Goal: Task Accomplishment & Management: Manage account settings

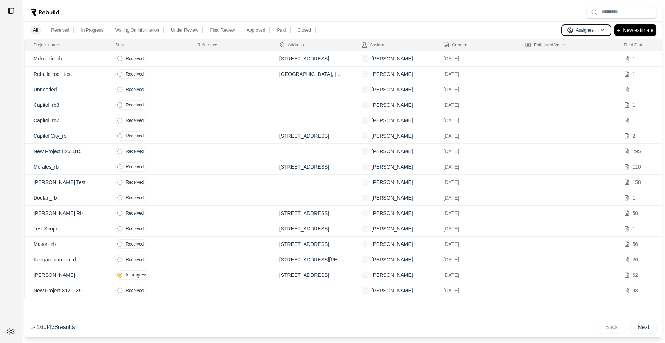
click at [589, 30] on p "Assignee" at bounding box center [585, 30] width 18 height 6
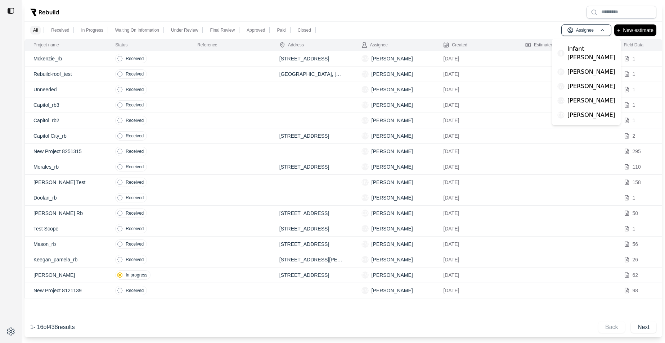
click at [588, 96] on p "[PERSON_NAME]" at bounding box center [591, 100] width 48 height 9
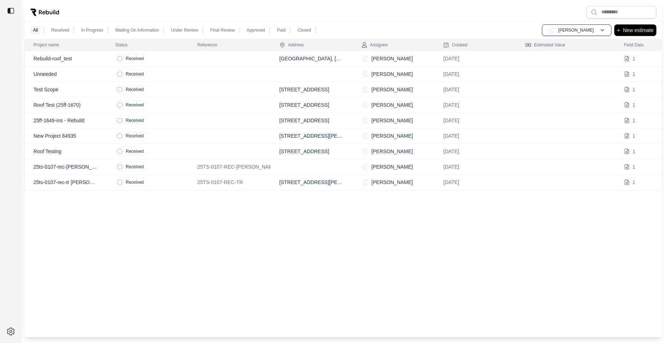
click at [219, 55] on td at bounding box center [230, 58] width 82 height 15
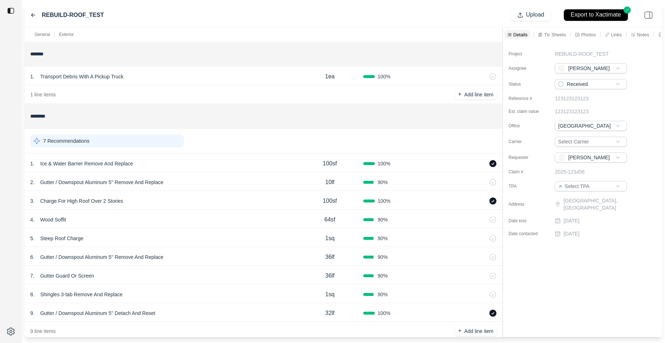
scroll to position [15, 0]
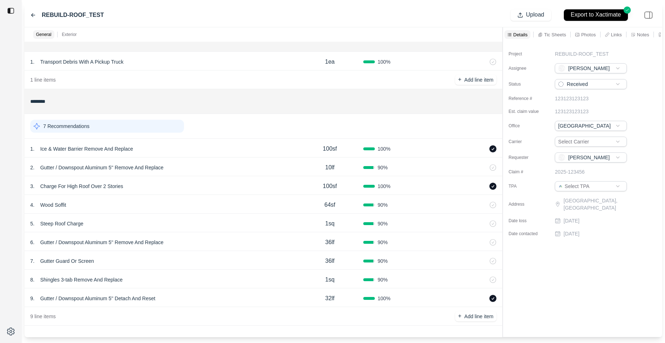
click at [239, 172] on div "2 . Gutter / Downspout Aluminum 5'' Remove And Replace" at bounding box center [163, 168] width 266 height 10
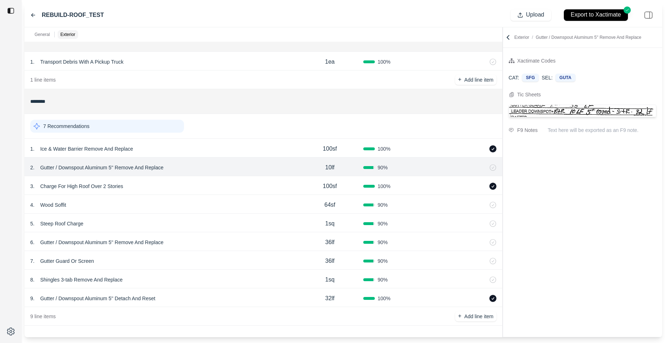
click at [232, 156] on div "1 . Ice & Water Barrier Remove And Replace 100sf 100 %" at bounding box center [263, 148] width 478 height 19
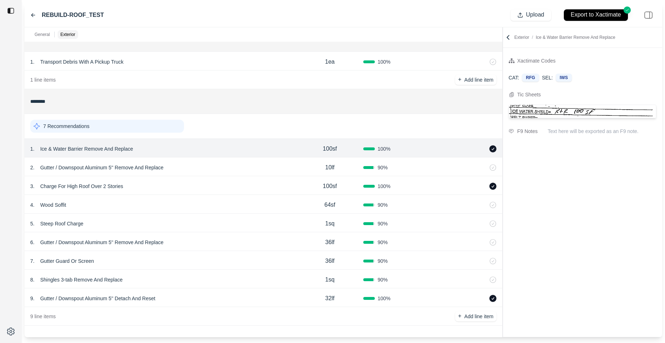
click at [117, 127] on div "7 Recommendations" at bounding box center [107, 126] width 154 height 13
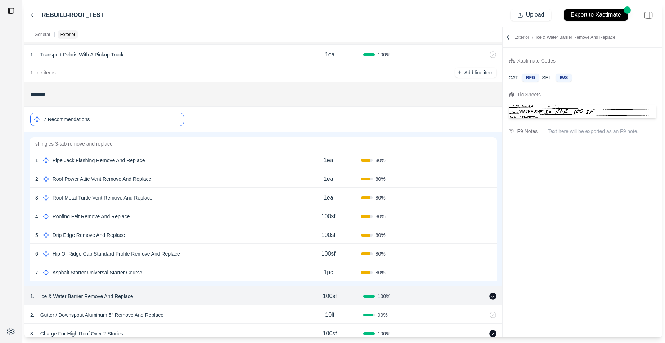
scroll to position [22, 0]
click at [225, 214] on div "4 . Roofing Felt Remove And Replace" at bounding box center [165, 216] width 261 height 10
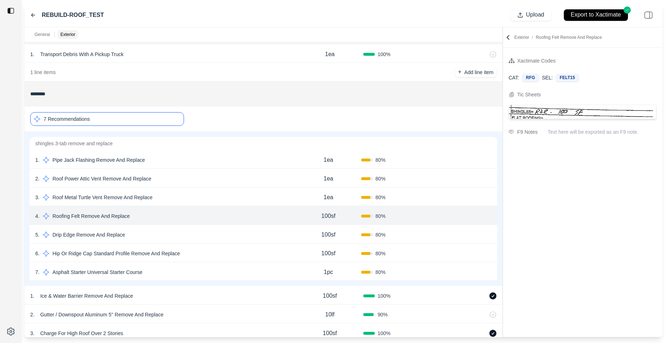
click at [150, 114] on div "7 Recommendations" at bounding box center [107, 119] width 154 height 14
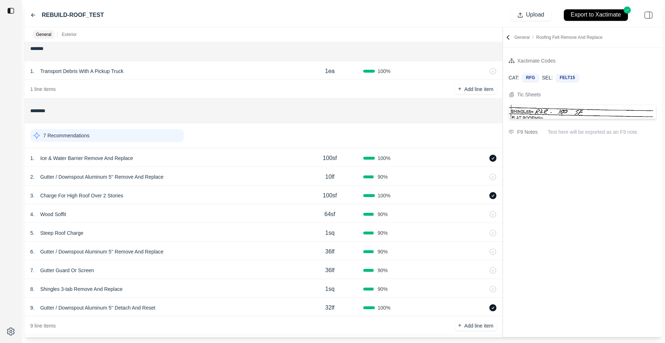
scroll to position [5, 0]
click at [180, 181] on div "2 . Gutter / Downspout Aluminum 5'' Remove And Replace" at bounding box center [163, 178] width 266 height 10
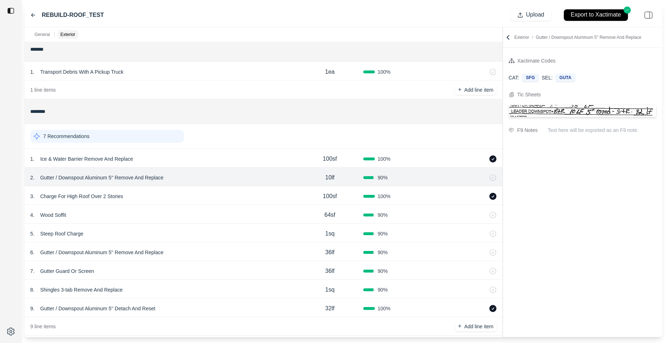
click at [191, 231] on div "5 . [GEOGRAPHIC_DATA]" at bounding box center [163, 234] width 266 height 10
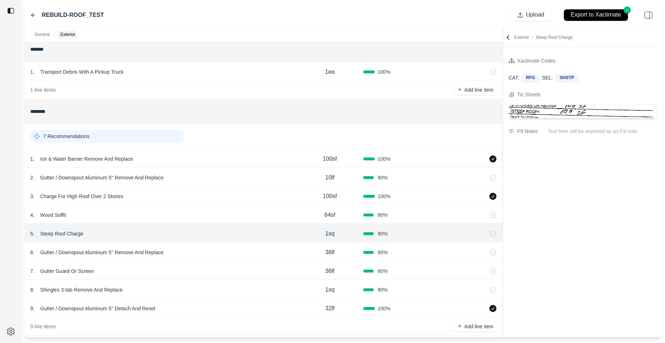
click at [192, 252] on div "6 . Gutter / Downspout Aluminum 5'' Remove And Replace" at bounding box center [163, 253] width 266 height 10
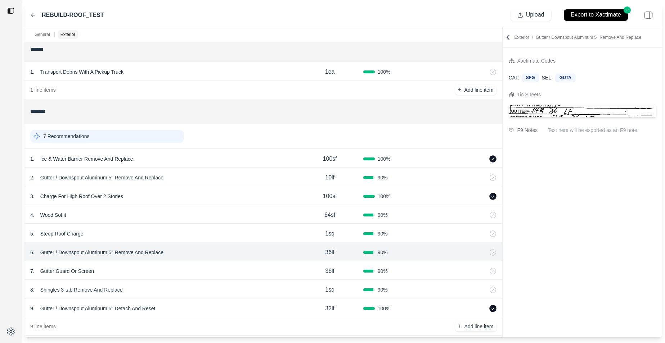
click at [196, 283] on div "8 . Shingles 3-tab Remove And Replace 1sq 90 %" at bounding box center [263, 289] width 478 height 19
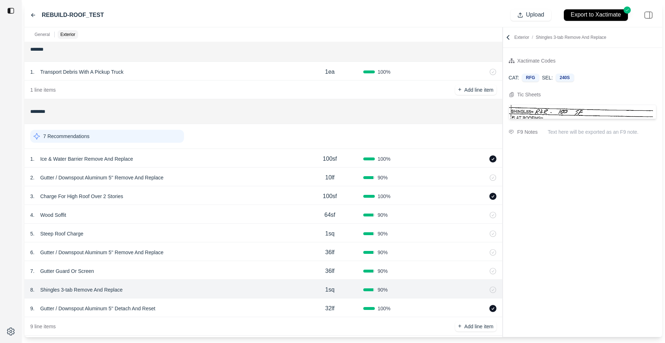
click at [196, 297] on div "8 . Shingles 3-tab Remove And Replace 1sq 90 %" at bounding box center [263, 289] width 478 height 19
click at [196, 304] on div "9 . Gutter / Downspout Aluminum 5'' Detach And Reset" at bounding box center [163, 309] width 266 height 10
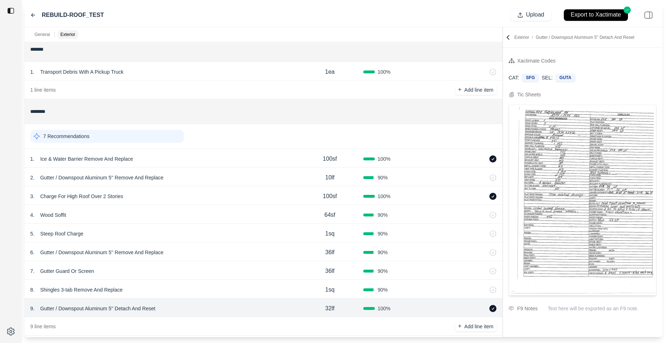
click at [173, 178] on div "2 . Gutter / Downspout Aluminum 5'' Remove And Replace" at bounding box center [163, 178] width 266 height 10
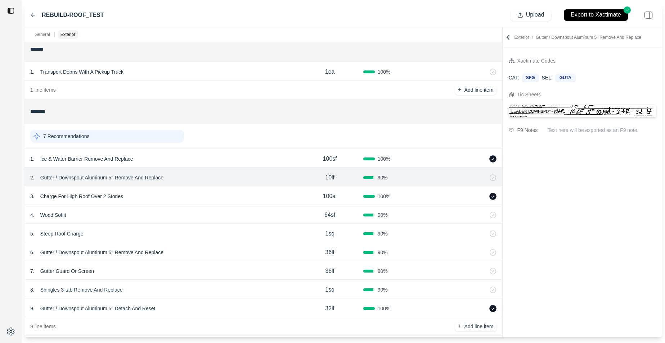
click at [171, 157] on div "1 . Ice & Water Barrier Remove And Replace" at bounding box center [163, 159] width 266 height 10
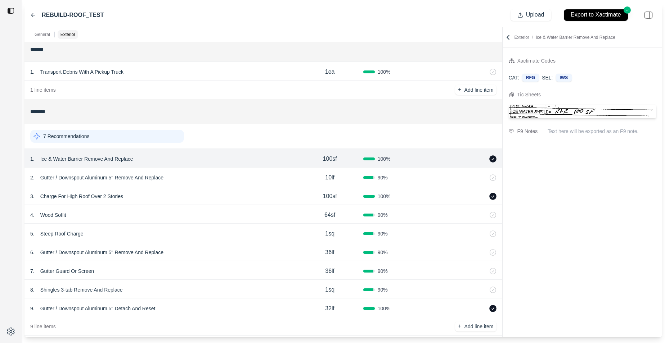
click at [180, 198] on div "3 . Charge For High Roof Over 2 Stories" at bounding box center [163, 196] width 266 height 10
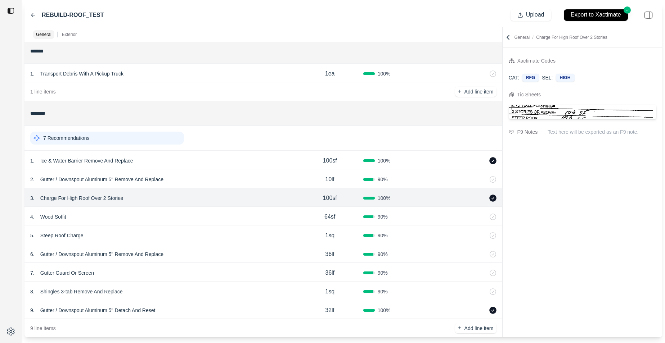
scroll to position [15, 0]
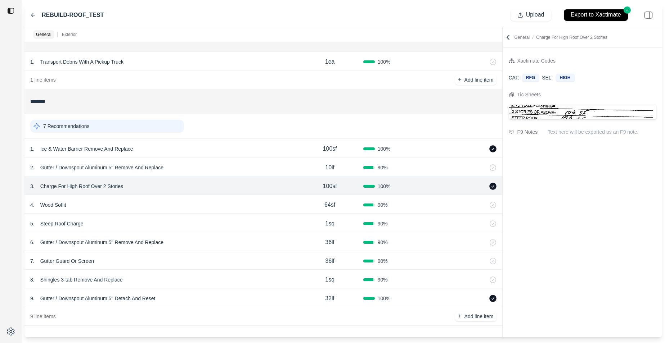
click at [200, 279] on div "8 . Shingles 3-tab Remove And Replace" at bounding box center [163, 280] width 266 height 10
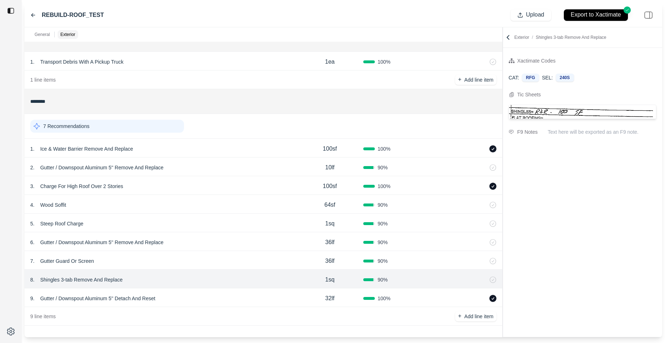
click at [205, 304] on div "9 . Gutter / Downspout Aluminum 5'' Detach And Reset 32lf 100 %" at bounding box center [263, 298] width 478 height 19
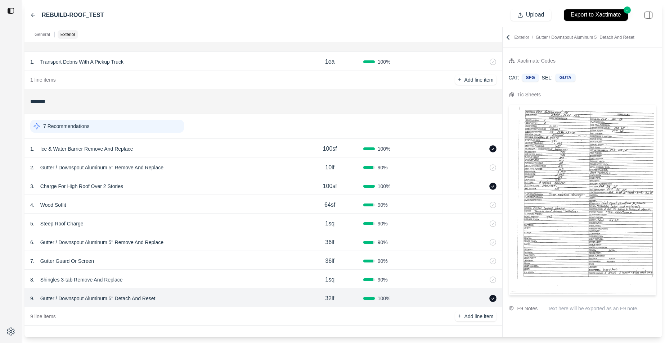
click at [202, 250] on div "6 . Gutter / Downspout Aluminum 5'' Remove And Replace 36lf 90 %" at bounding box center [263, 242] width 478 height 19
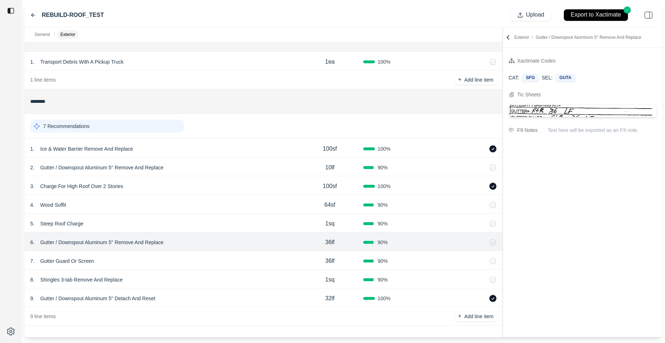
click at [195, 215] on div "5 . Steep Roof Charge 1sq 90 %" at bounding box center [263, 223] width 478 height 19
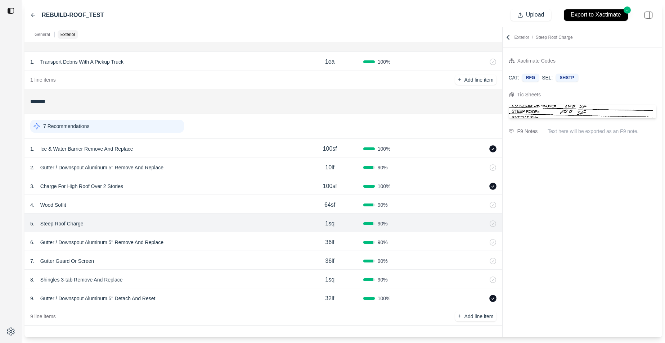
click at [124, 131] on div "7 Recommendations" at bounding box center [107, 126] width 154 height 13
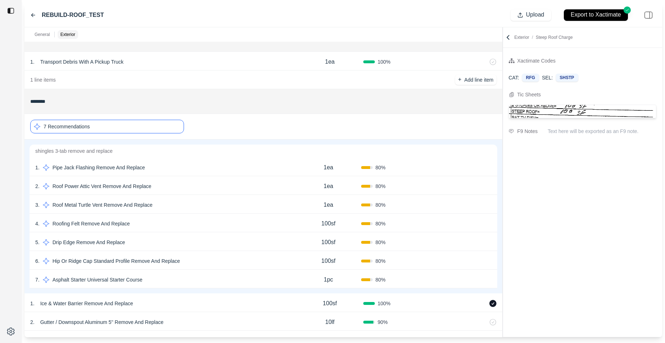
click at [121, 131] on div "7 Recommendations" at bounding box center [107, 127] width 154 height 14
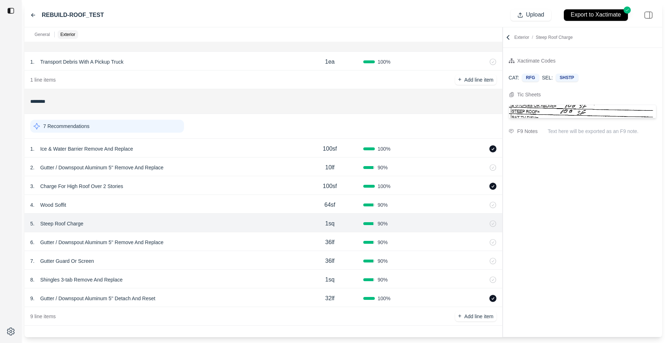
click at [121, 131] on div "7 Recommendations" at bounding box center [107, 126] width 154 height 13
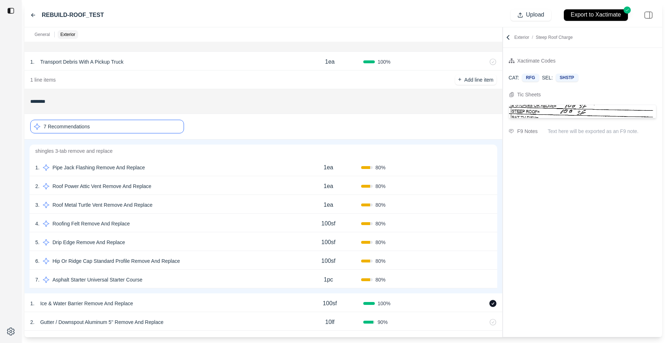
click at [205, 202] on div "3 . Roof Metal Turtle Vent Remove And Replace" at bounding box center [165, 205] width 261 height 10
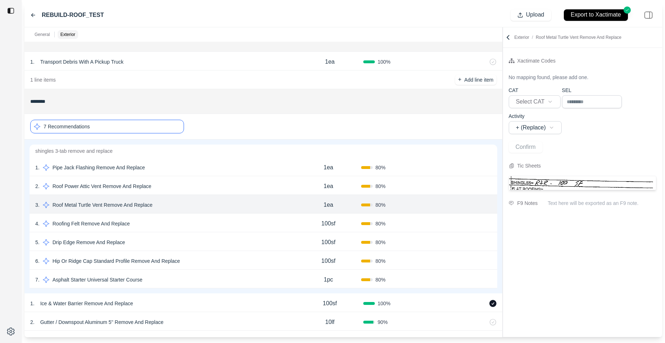
click at [209, 223] on div "4 . Roofing Felt Remove And Replace" at bounding box center [165, 224] width 261 height 10
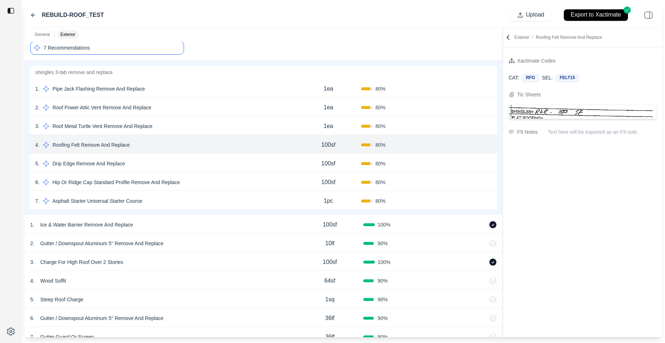
scroll to position [91, 0]
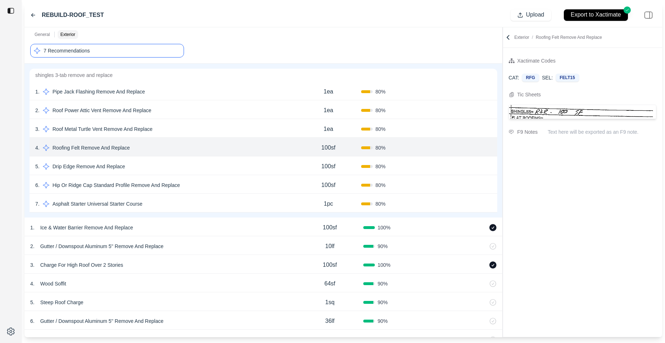
click at [208, 191] on div "6 . Hip Or Ridge Cap Standard Profile Remove And Replace 100sf 80 % Confirm" at bounding box center [264, 184] width 468 height 19
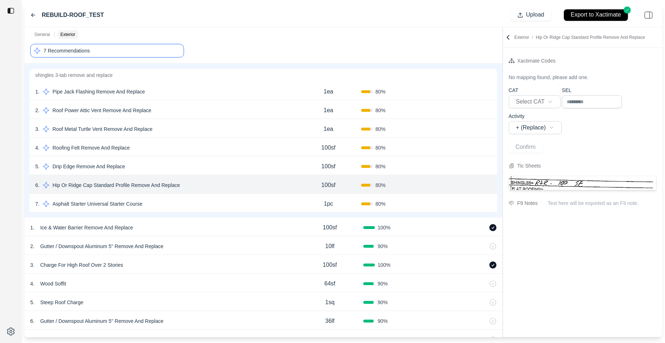
click at [207, 170] on div "5 . Drip Edge Remove And Replace" at bounding box center [165, 167] width 261 height 10
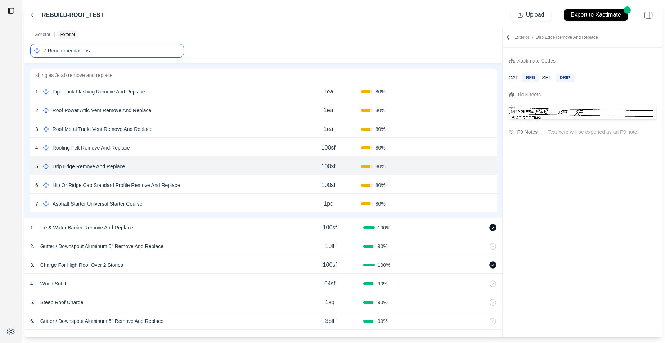
click at [207, 209] on div "7 . Asphalt Starter Universal Starter Course 1pc 80 % Confirm" at bounding box center [264, 203] width 468 height 19
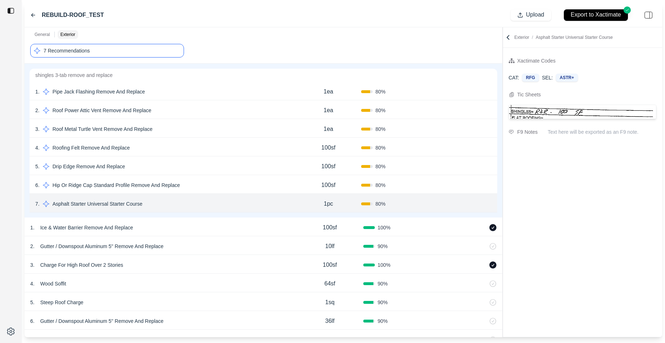
scroll to position [88, 0]
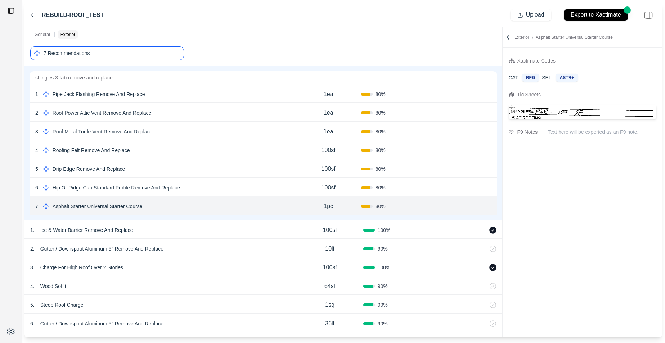
click at [203, 185] on div "6 . Hip Or Ridge Cap Standard Profile Remove And Replace" at bounding box center [165, 188] width 261 height 10
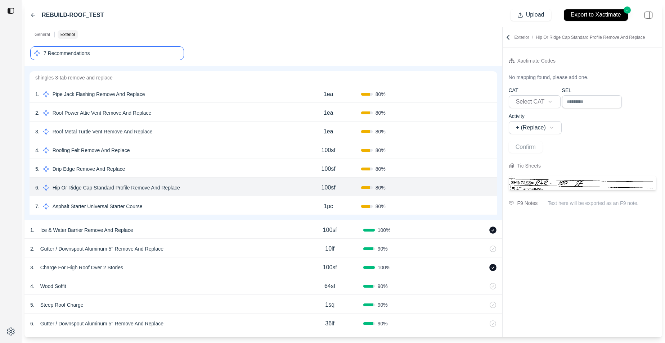
click at [91, 53] on div "7 Recommendations" at bounding box center [107, 53] width 154 height 14
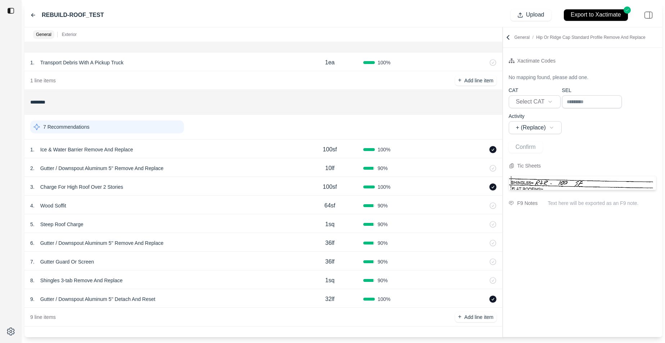
scroll to position [15, 0]
click at [528, 15] on p "Upload" at bounding box center [535, 15] width 18 height 8
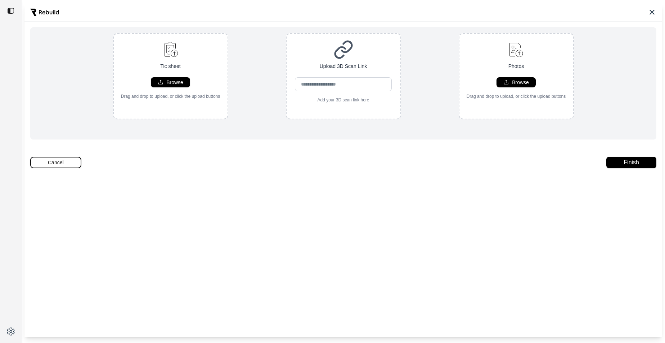
click at [72, 162] on button "Cancel" at bounding box center [55, 163] width 51 height 12
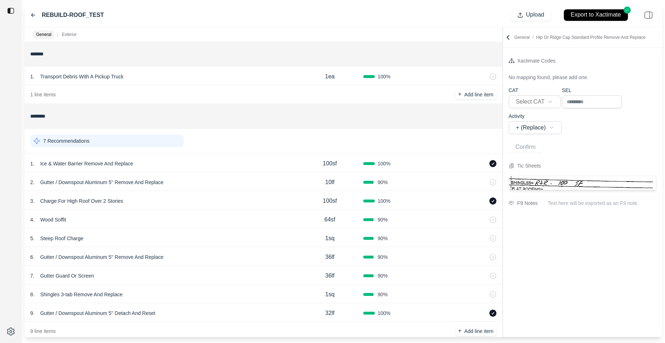
scroll to position [5, 0]
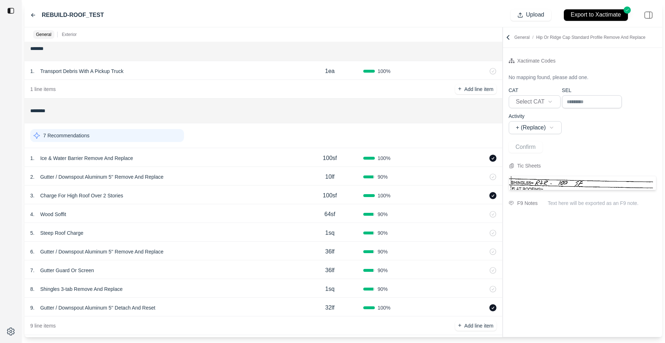
click at [176, 201] on div "3 . Charge For High Roof Over 2 Stories 100sf 100 %" at bounding box center [263, 195] width 478 height 19
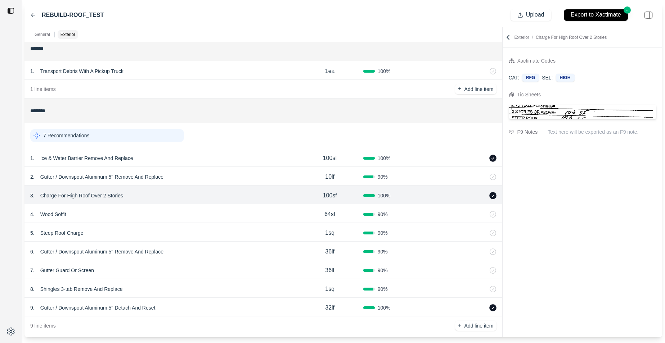
click at [176, 210] on div "4 . Wood Soffit" at bounding box center [163, 214] width 266 height 10
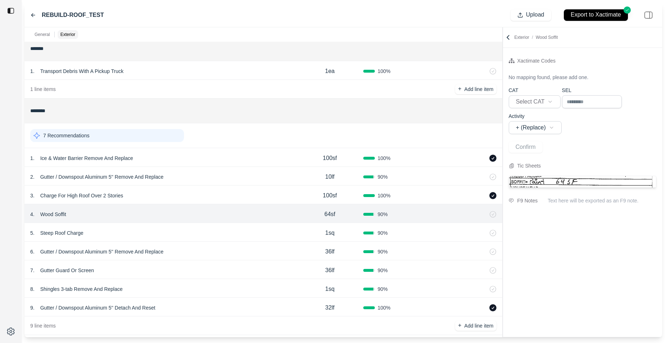
click at [108, 138] on div "7 Recommendations" at bounding box center [107, 135] width 154 height 13
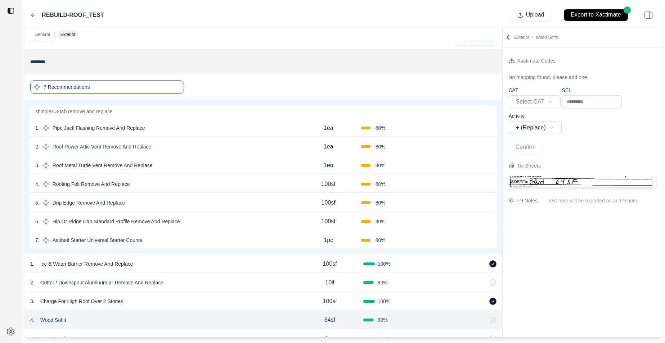
scroll to position [57, 0]
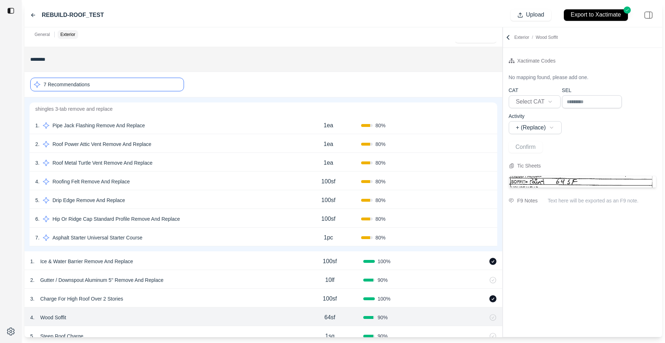
click at [195, 164] on div "3 . Roof Metal Turtle Vent Remove And Replace" at bounding box center [165, 163] width 261 height 10
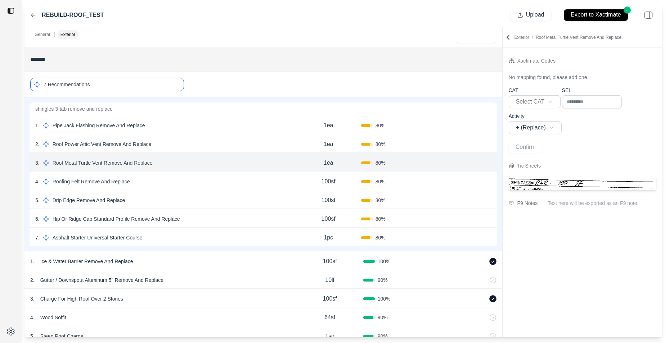
click at [192, 153] on div "3 . Roof Metal Turtle Vent Remove And Replace 1ea 80 % Confirm" at bounding box center [264, 162] width 468 height 19
click at [191, 147] on div "2 . Roof Power Attic Vent Remove And Replace" at bounding box center [165, 144] width 261 height 10
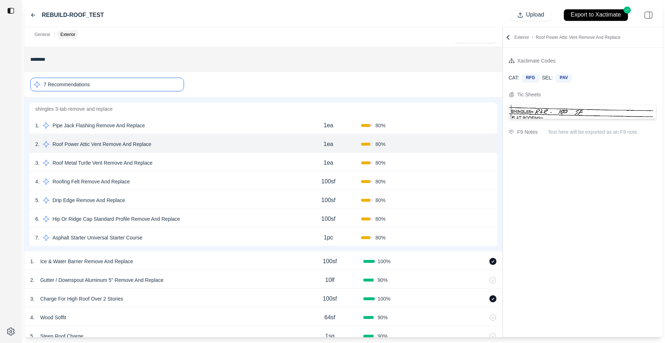
click at [195, 161] on div "3 . Roof Metal Turtle Vent Remove And Replace" at bounding box center [165, 163] width 261 height 10
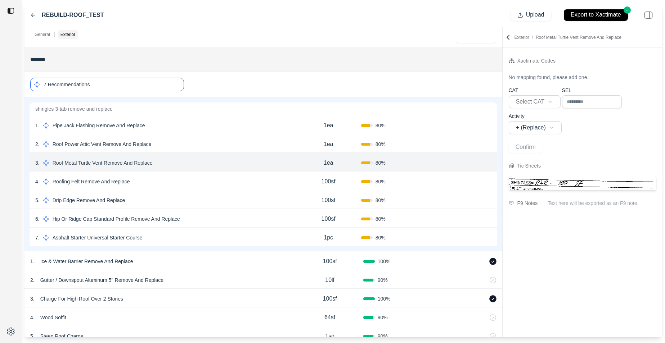
click at [203, 133] on div "1 . Pipe Jack Flashing Remove And Replace 1ea 80 % Confirm" at bounding box center [264, 125] width 468 height 19
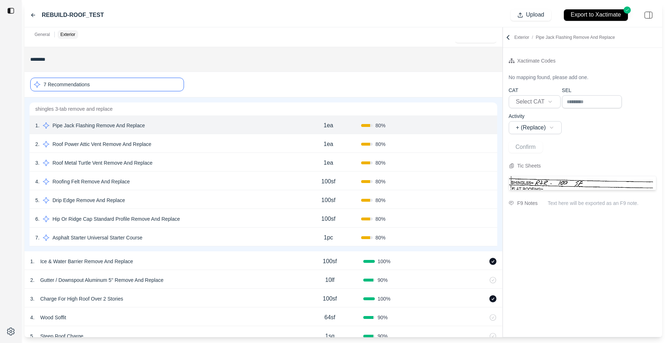
click at [206, 148] on div "2 . Roof Power Attic Vent Remove And Replace" at bounding box center [165, 144] width 261 height 10
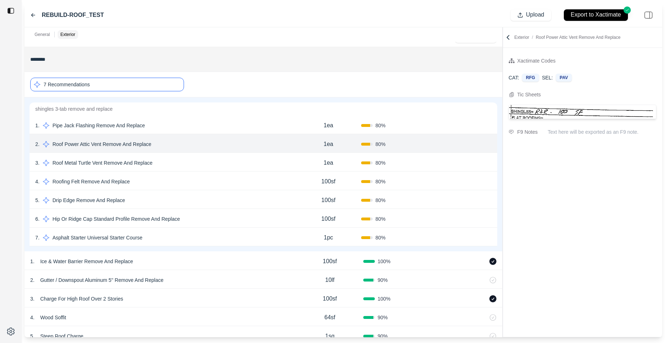
click at [207, 157] on div "3 . Roof Metal Turtle Vent Remove And Replace 1ea 80 % Confirm" at bounding box center [264, 162] width 468 height 19
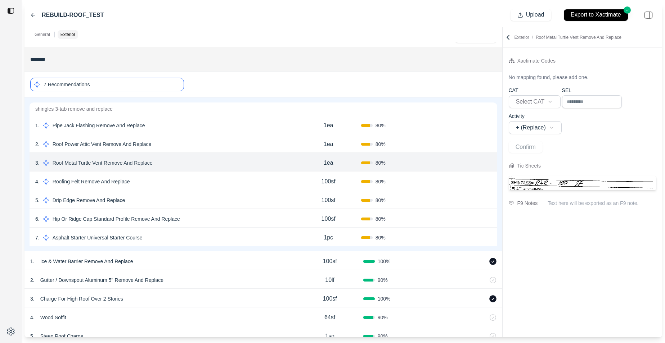
click at [208, 175] on div "4 . Roofing Felt Remove And Replace 100sf 80 % Confirm" at bounding box center [264, 181] width 468 height 19
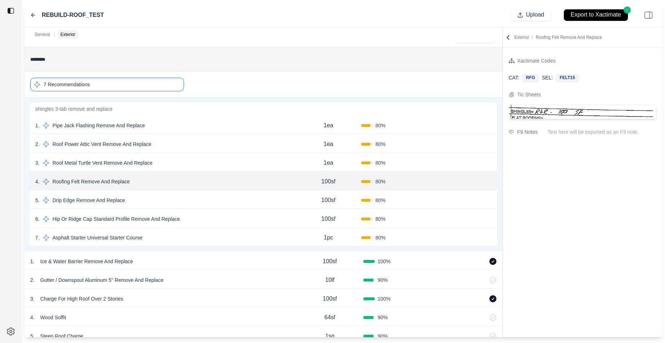
scroll to position [51, 0]
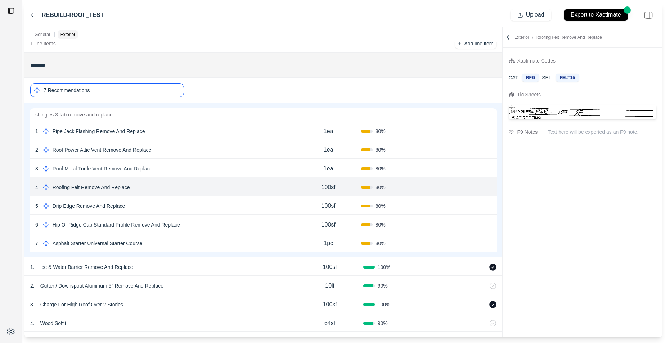
click at [207, 89] on div "7 Recommendations" at bounding box center [263, 90] width 466 height 19
click at [186, 134] on div "1 . Pipe Jack Flashing Remove And Replace" at bounding box center [165, 131] width 261 height 10
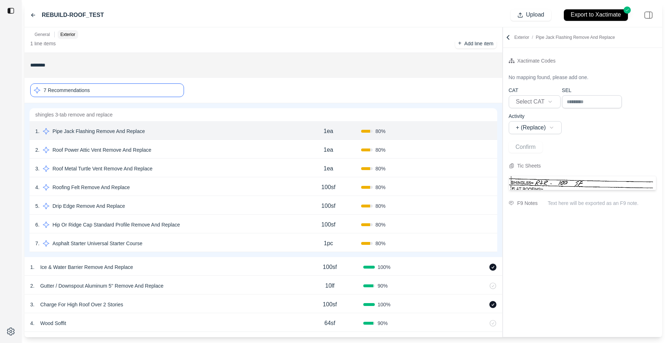
click at [136, 95] on div "7 Recommendations" at bounding box center [107, 91] width 154 height 14
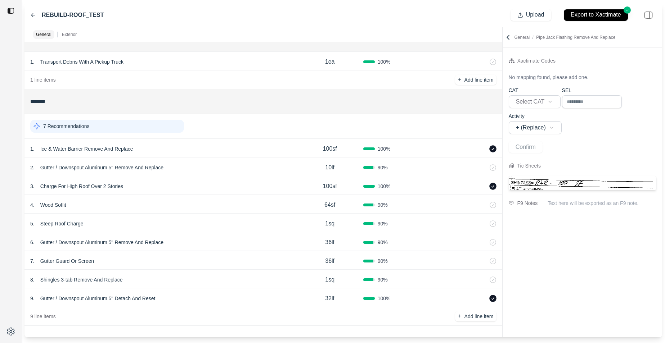
scroll to position [0, 0]
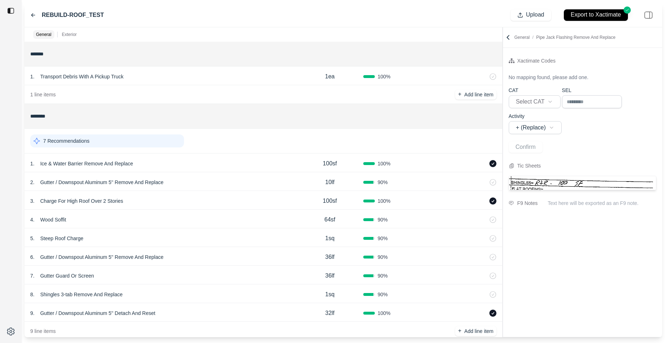
click at [90, 15] on label "REBUILD-ROOF_TEST" at bounding box center [73, 15] width 62 height 9
click at [508, 36] on icon at bounding box center [508, 38] width 2 height 4
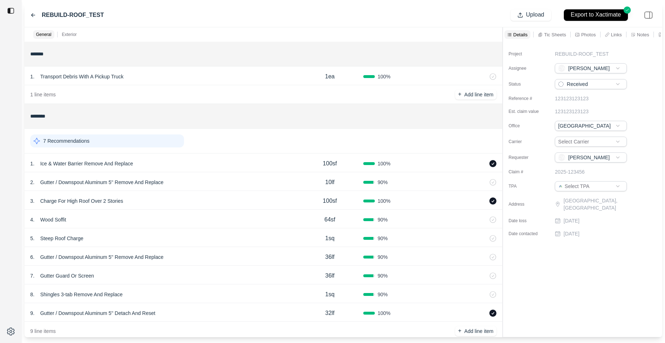
click at [544, 31] on div "Tic Sheets" at bounding box center [551, 34] width 31 height 9
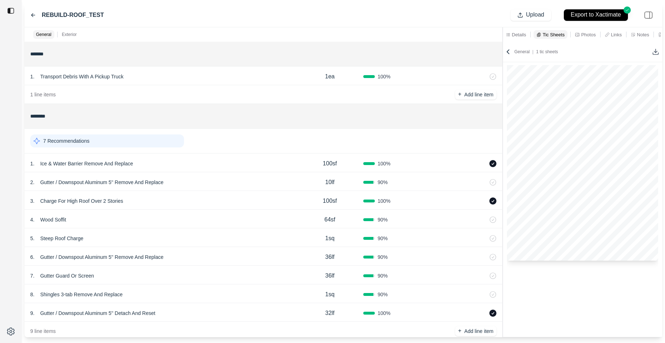
click at [650, 53] on div "General | 1 tic sheets" at bounding box center [578, 51] width 148 height 7
click at [632, 51] on div "General | 1 tic sheets" at bounding box center [578, 51] width 148 height 7
click at [654, 52] on polyline at bounding box center [655, 51] width 3 height 1
click at [275, 26] on div "REBUILD-ROOF_TEST Upload Export to Xactimate" at bounding box center [342, 15] width 637 height 24
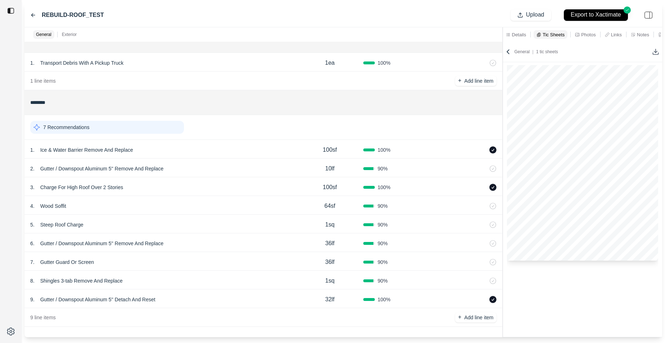
scroll to position [15, 0]
click at [508, 51] on icon at bounding box center [507, 51] width 7 height 7
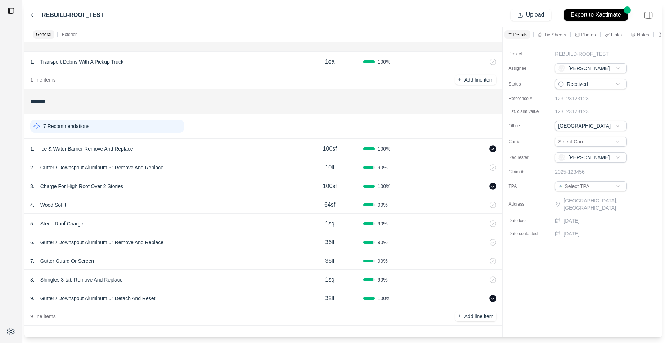
click at [609, 55] on div "REBUILD-ROOF_TEST" at bounding box center [601, 53] width 93 height 7
click at [608, 56] on input "**********" at bounding box center [591, 55] width 72 height 10
click at [614, 53] on input "**********" at bounding box center [591, 55] width 72 height 10
click at [612, 54] on input "**********" at bounding box center [591, 55] width 72 height 10
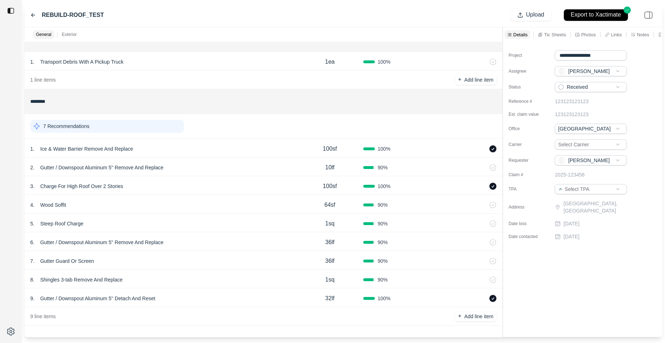
click at [612, 54] on input "**********" at bounding box center [591, 55] width 72 height 10
click at [609, 55] on input "**********" at bounding box center [591, 55] width 72 height 10
click at [617, 55] on input "**********" at bounding box center [591, 55] width 72 height 10
type input "**********"
click at [647, 84] on div "Received" at bounding box center [601, 84] width 93 height 10
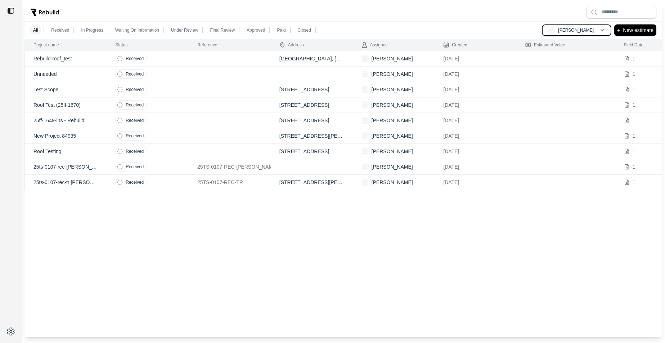
click at [580, 28] on p "[PERSON_NAME]" at bounding box center [576, 30] width 36 height 6
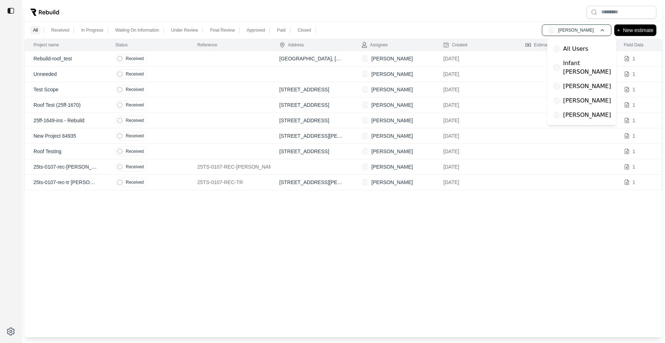
scroll to position [4, 0]
click at [582, 43] on p "All Users" at bounding box center [575, 45] width 25 height 9
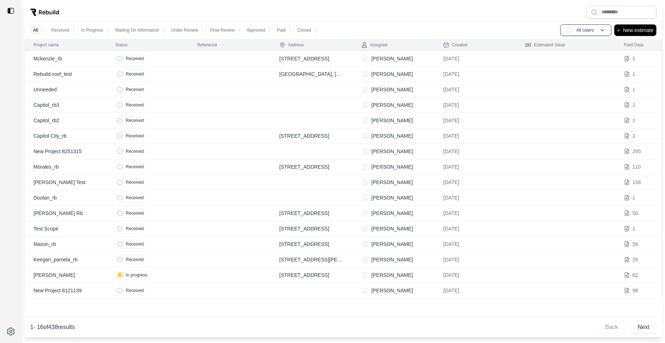
click at [178, 19] on div at bounding box center [342, 12] width 637 height 19
click at [170, 212] on td "Received" at bounding box center [148, 213] width 82 height 15
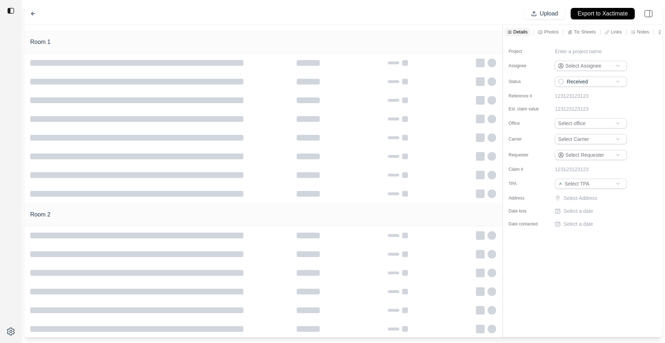
type input "**********"
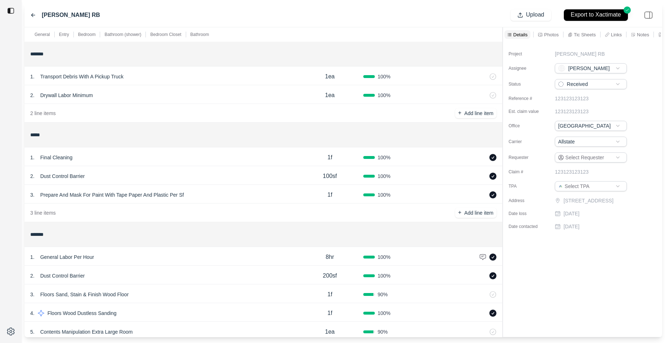
click at [617, 36] on p "Links" at bounding box center [616, 35] width 11 height 6
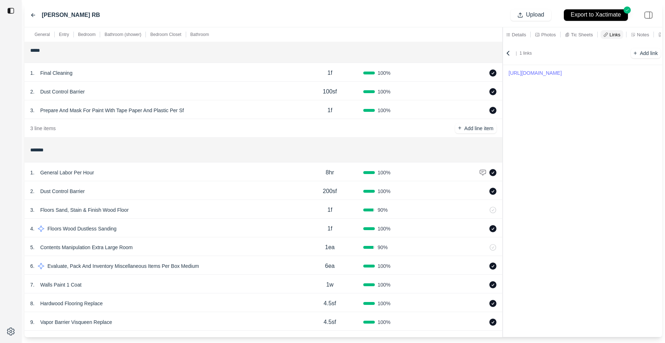
scroll to position [119, 0]
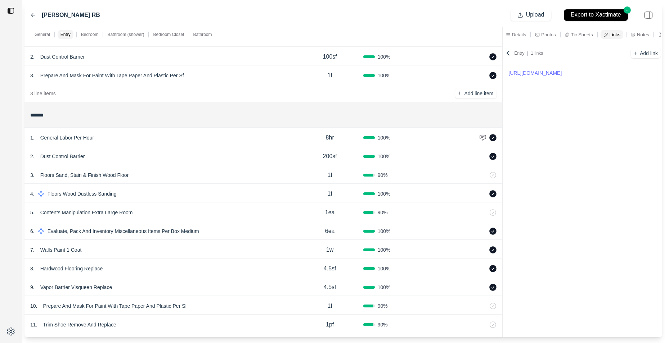
click at [192, 200] on div "4 . Floors Wood Dustless Sanding 1f 100 %" at bounding box center [263, 193] width 478 height 19
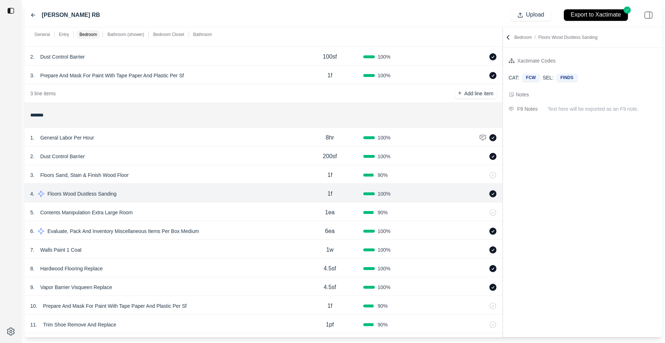
click at [236, 229] on div "6 . Evaluate, Pack And Inventory Miscellaneous Items Per Box Medium" at bounding box center [163, 231] width 266 height 10
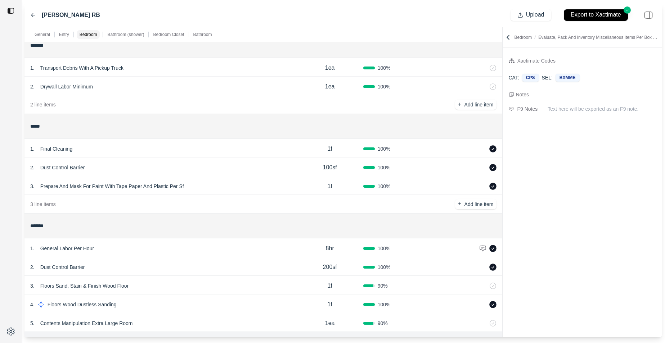
scroll to position [0, 0]
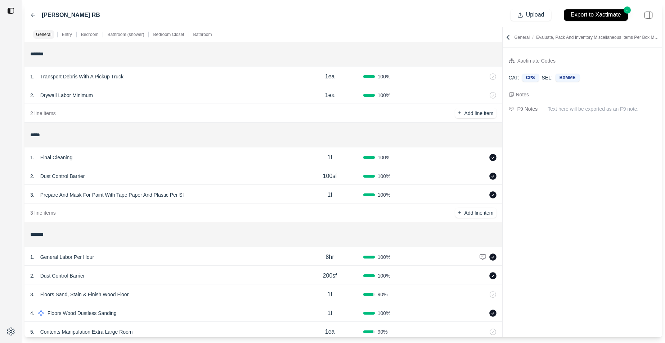
click at [27, 16] on div "STARK SCOTT RB Upload Export to Xactimate" at bounding box center [342, 15] width 637 height 24
click at [32, 14] on icon at bounding box center [33, 14] width 4 height 3
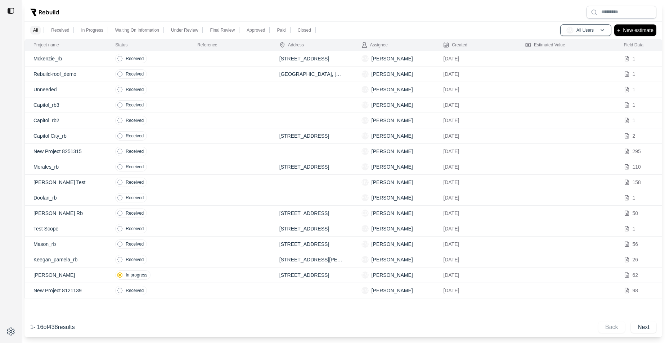
click at [196, 189] on td at bounding box center [230, 182] width 82 height 15
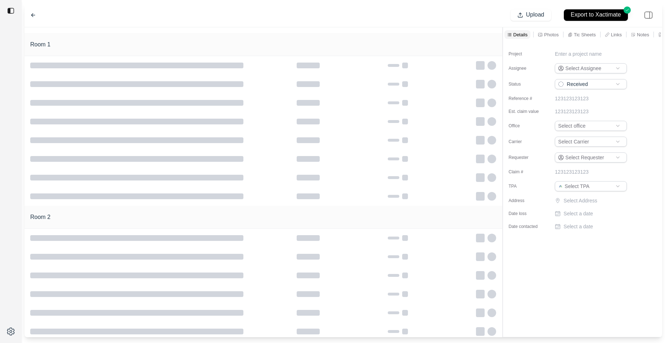
type input "**********"
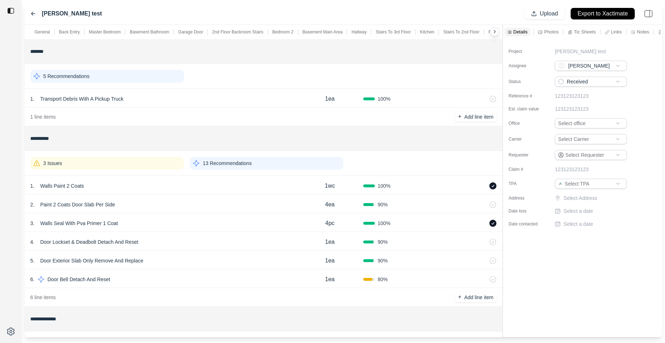
click at [28, 13] on div "Carroll test Upload Export to Xactimate" at bounding box center [342, 14] width 637 height 22
click at [280, 165] on div "13 Recommendations" at bounding box center [267, 163] width 154 height 13
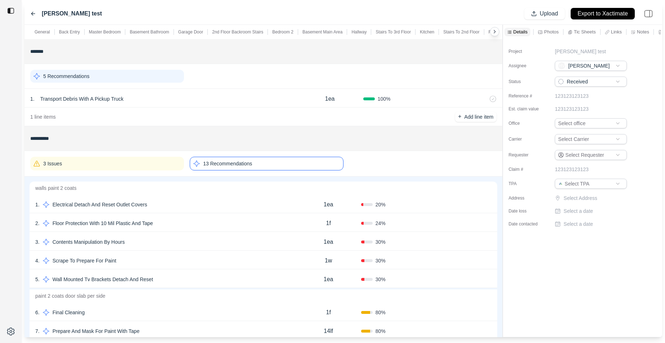
click at [242, 230] on div "2 . Floor Protection With 10 Mil Plastic And Tape 1f 24 % Confirm" at bounding box center [264, 222] width 468 height 19
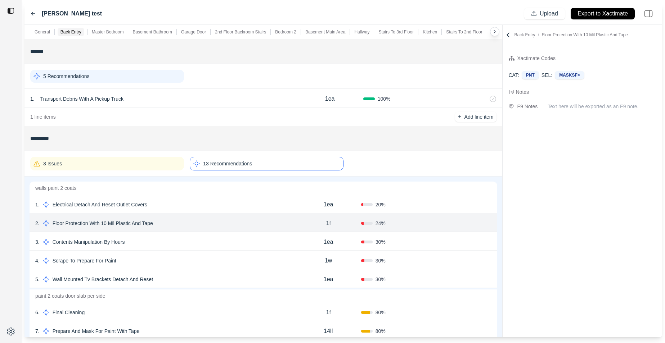
click at [506, 35] on icon at bounding box center [507, 34] width 7 height 7
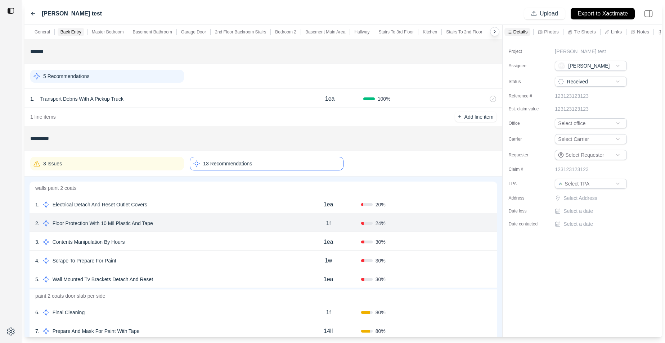
click at [609, 33] on icon at bounding box center [607, 32] width 5 height 5
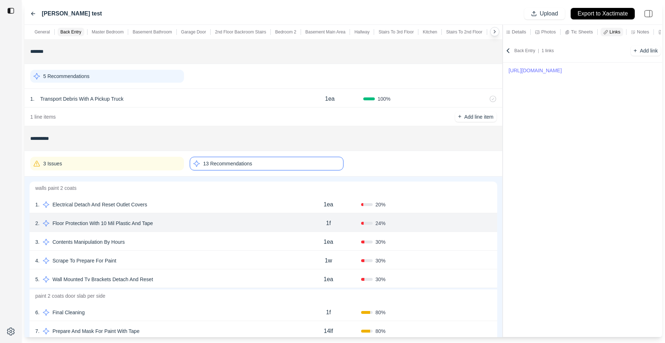
click at [200, 264] on div "4 . Scrape To Prepare For Paint" at bounding box center [165, 261] width 261 height 10
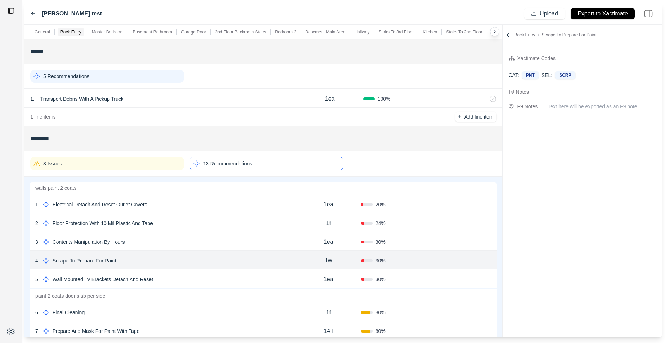
click at [509, 37] on icon at bounding box center [507, 34] width 7 height 7
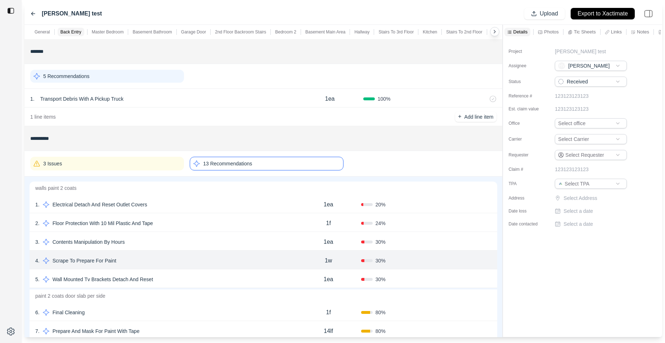
click at [220, 280] on div "5 . Wall Mounted Tv Brackets Detach And Reset" at bounding box center [165, 280] width 261 height 10
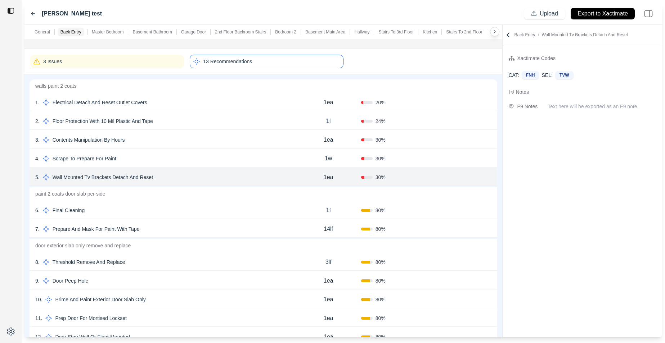
scroll to position [109, 0]
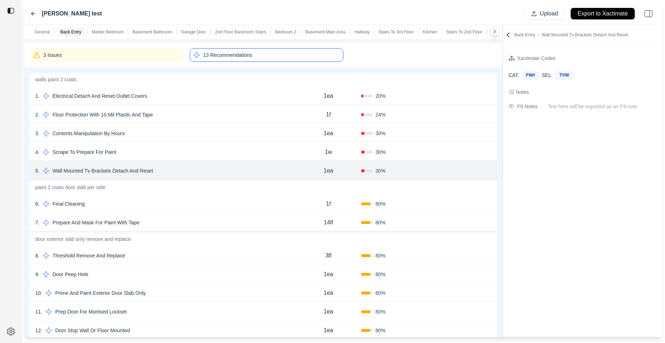
click at [202, 226] on div "7 . Prepare And Mask For Paint With Tape" at bounding box center [165, 223] width 261 height 10
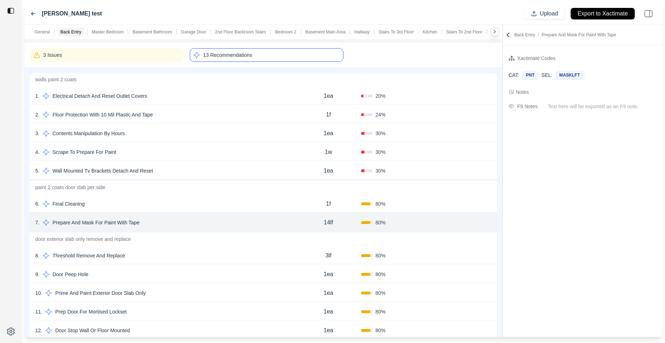
click at [200, 260] on div "8 . Threshold Remove And Replace" at bounding box center [165, 256] width 261 height 10
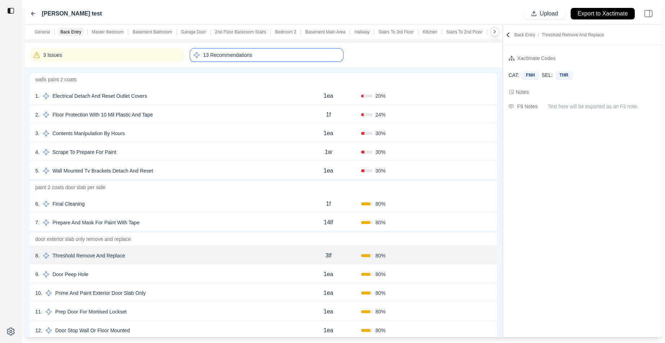
click at [184, 282] on div "9 . Door Peep Hole 1ea 80 % Confirm" at bounding box center [264, 274] width 468 height 19
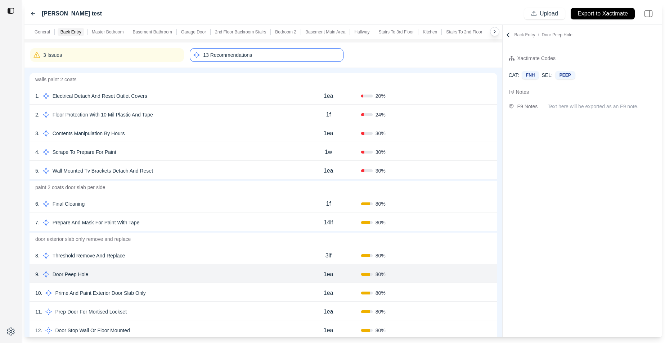
click at [184, 308] on div "11 . Prep Door For Mortised Lockset" at bounding box center [165, 312] width 261 height 10
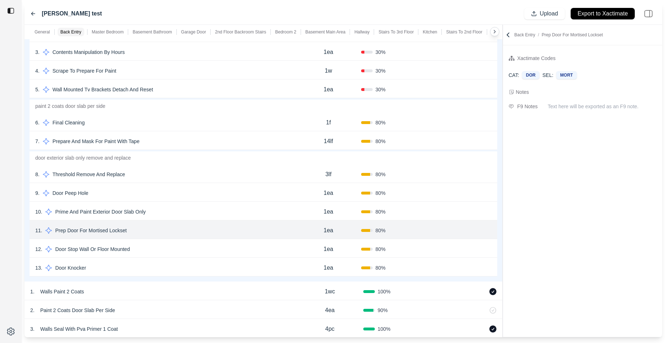
scroll to position [207, 0]
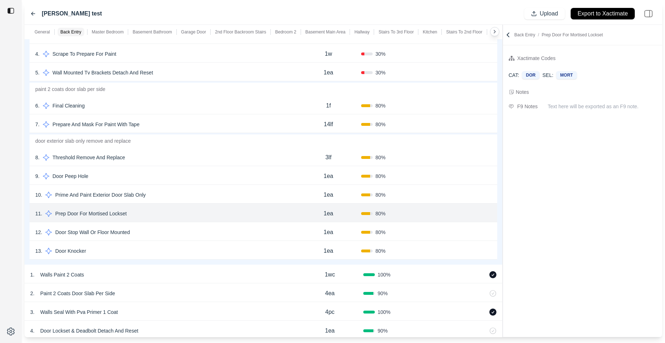
click at [181, 240] on div "12 . Door Stop Wall Or Floor Mounted 1ea 80 % Confirm" at bounding box center [264, 231] width 468 height 19
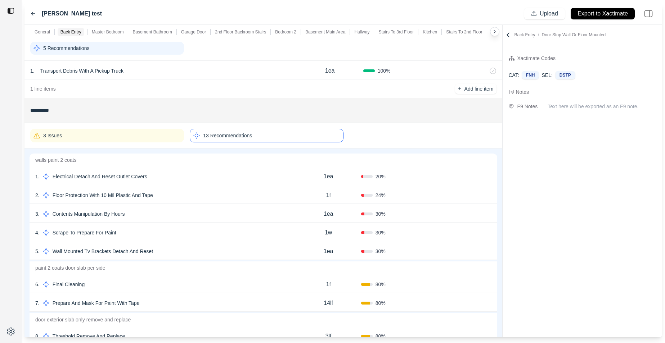
scroll to position [0, 0]
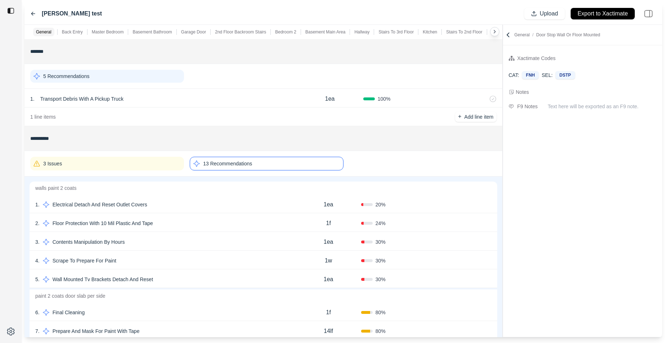
click at [32, 14] on icon at bounding box center [33, 13] width 4 height 3
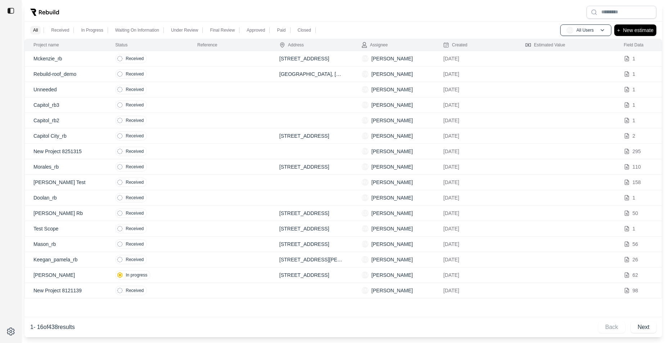
click at [91, 211] on p "[PERSON_NAME] Rb" at bounding box center [65, 213] width 64 height 7
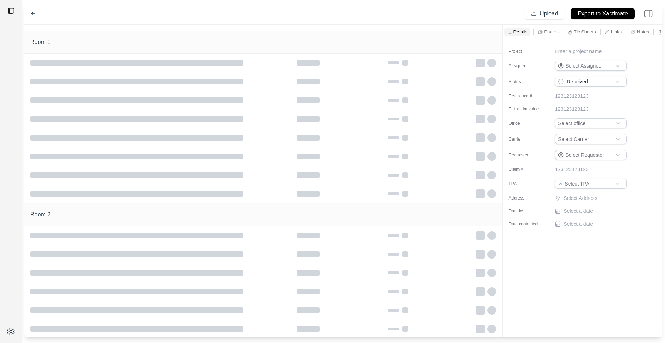
type input "**********"
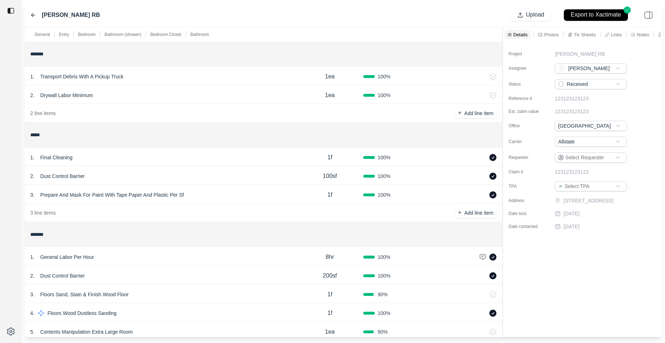
click at [611, 35] on p "Links" at bounding box center [616, 35] width 11 height 6
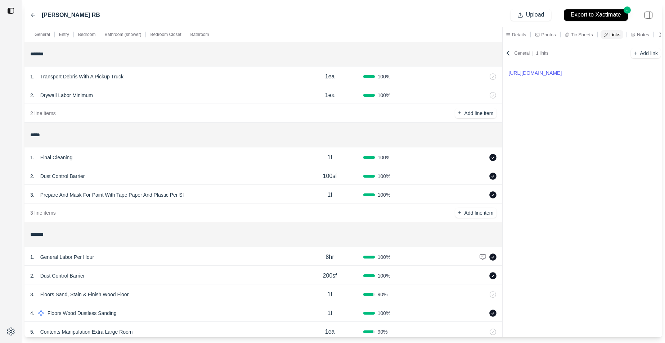
click at [572, 73] on link "https://app.docusketch.com/player/wpiQ5xEu" at bounding box center [583, 73] width 148 height 10
click at [573, 32] on p "Tic Sheets" at bounding box center [582, 35] width 22 height 6
click at [660, 52] on div at bounding box center [656, 51] width 9 height 7
click at [656, 52] on polyline at bounding box center [655, 51] width 3 height 1
click at [31, 14] on icon at bounding box center [33, 15] width 6 height 6
